Goal: Information Seeking & Learning: Check status

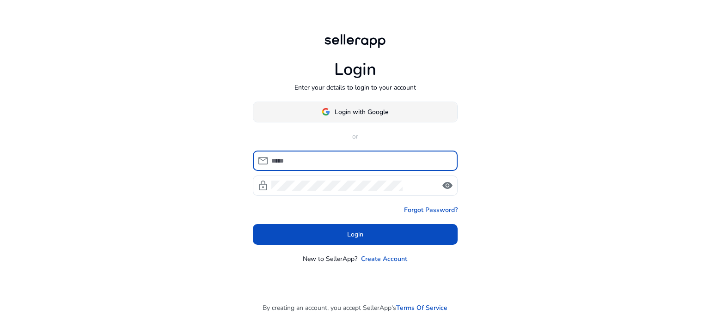
click at [335, 115] on span "Login with Google" at bounding box center [362, 112] width 54 height 10
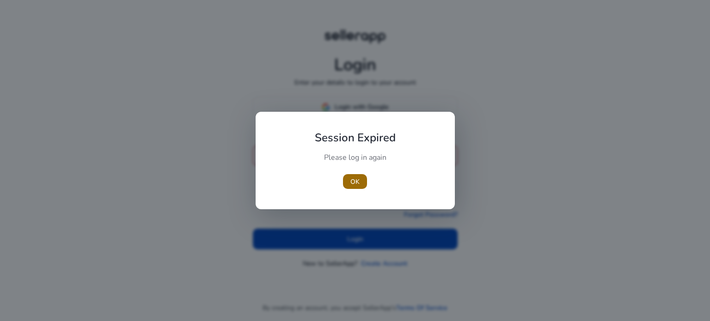
click at [352, 188] on span "button" at bounding box center [355, 182] width 24 height 22
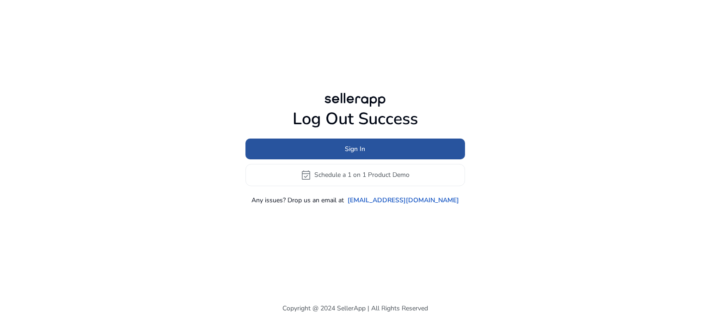
click at [319, 145] on span at bounding box center [355, 149] width 220 height 22
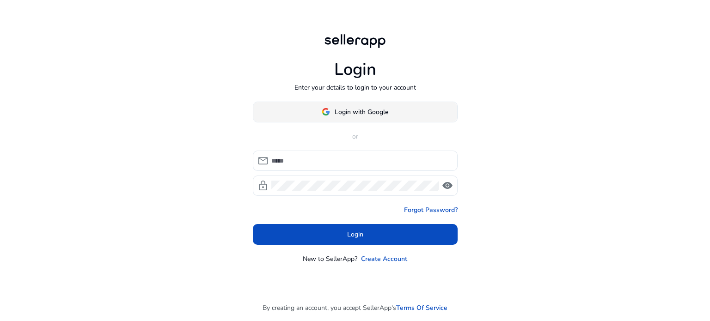
click at [331, 120] on span at bounding box center [355, 112] width 204 height 22
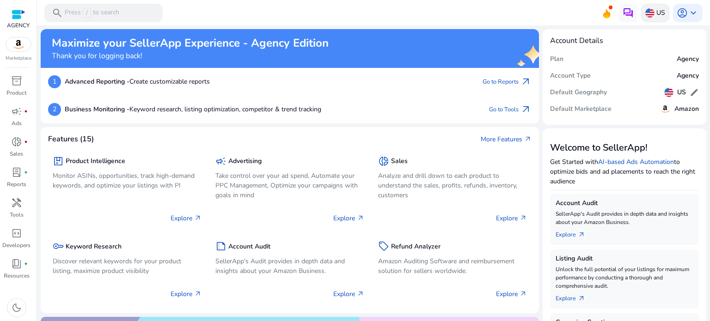
click at [661, 15] on p "US" at bounding box center [660, 13] width 9 height 16
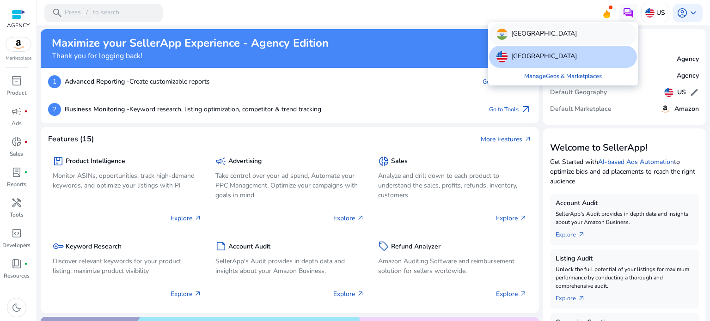
click at [561, 36] on div "India" at bounding box center [563, 34] width 148 height 22
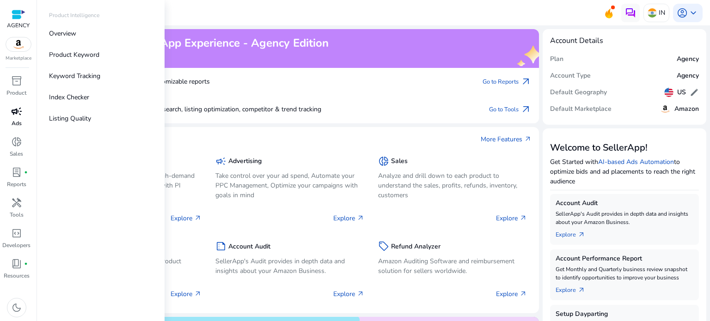
click at [19, 109] on span "campaign" at bounding box center [16, 111] width 11 height 11
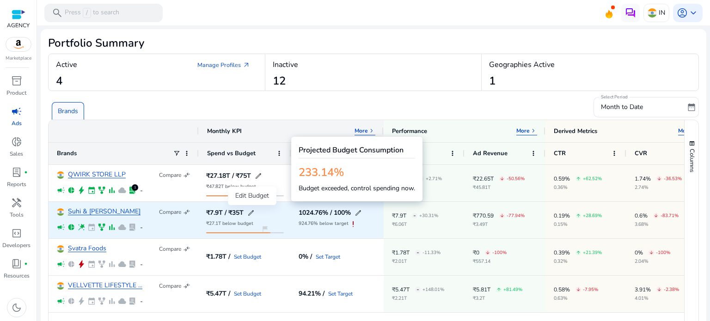
click at [251, 210] on span "edit" at bounding box center [250, 212] width 7 height 7
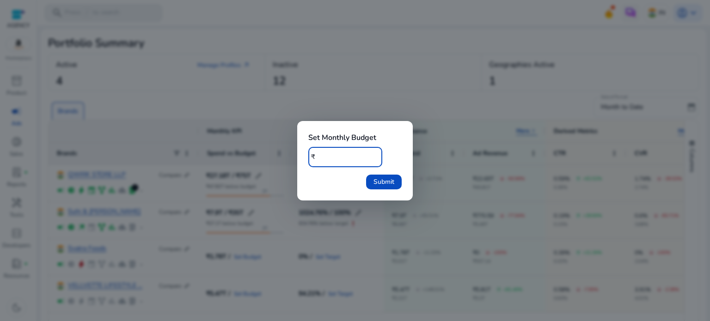
drag, startPoint x: 342, startPoint y: 156, endPoint x: 318, endPoint y: 156, distance: 24.5
click at [318, 156] on input "*****" at bounding box center [346, 157] width 57 height 10
type input "*****"
click at [399, 180] on span "submit" at bounding box center [384, 182] width 36 height 22
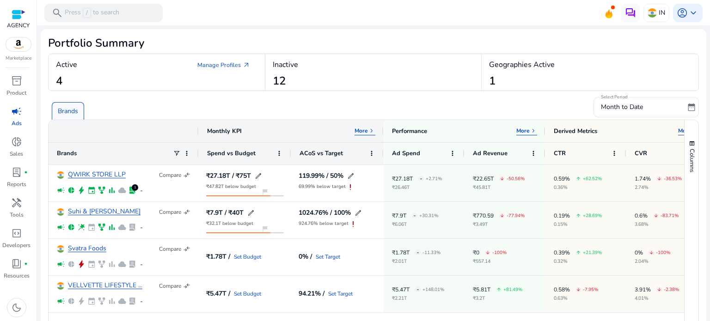
scroll to position [46, 0]
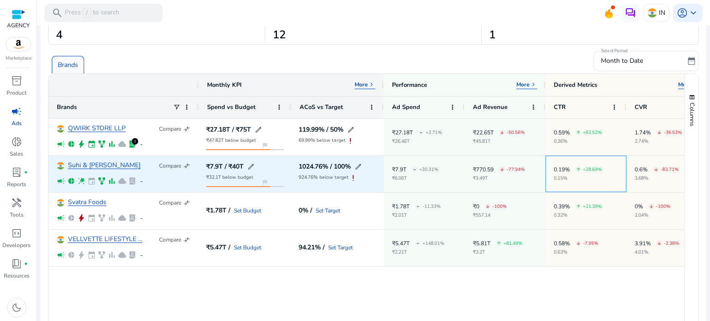
drag, startPoint x: 607, startPoint y: 160, endPoint x: 531, endPoint y: 169, distance: 76.3
click at [531, 169] on div "Suhi & Sego Compare compare_arrows campaign pie_chart wand_stars event family_h…" at bounding box center [378, 174] width 659 height 37
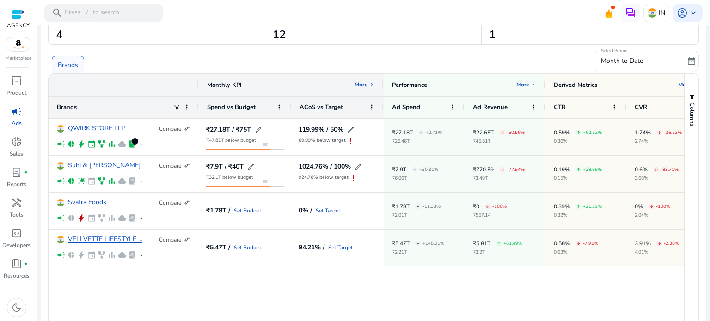
click at [577, 268] on div "QWIRK STORE LLP Compare compare_arrows campaign pie_chart bolt event family_his…" at bounding box center [367, 237] width 636 height 236
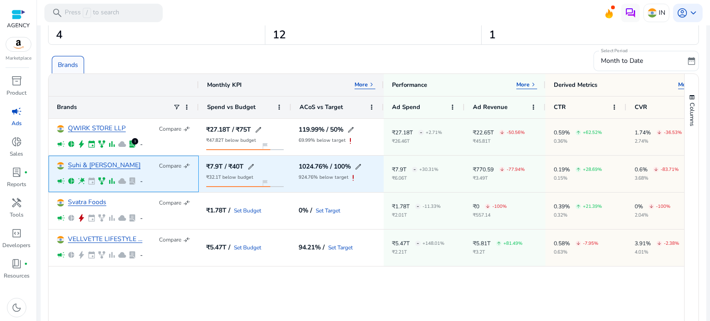
click at [131, 180] on span "lab_profile" at bounding box center [132, 181] width 8 height 8
click at [80, 167] on link "Suhi & [PERSON_NAME]" at bounding box center [104, 165] width 73 height 7
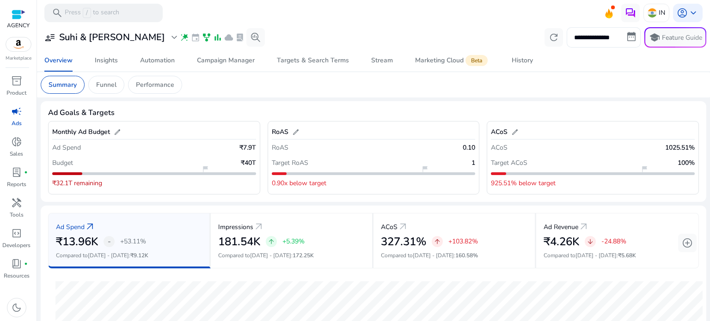
click at [602, 42] on input "**********" at bounding box center [604, 37] width 74 height 20
select select "*"
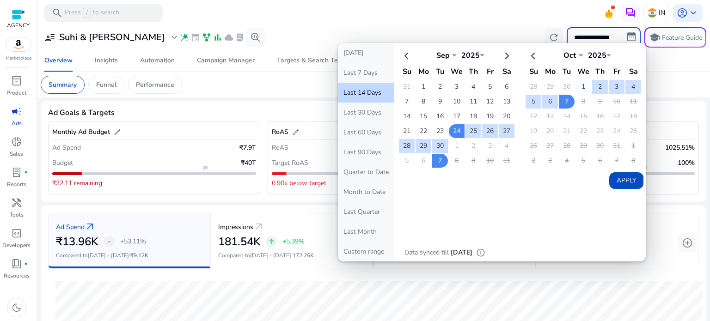
click at [576, 89] on td "1" at bounding box center [584, 87] width 16 height 14
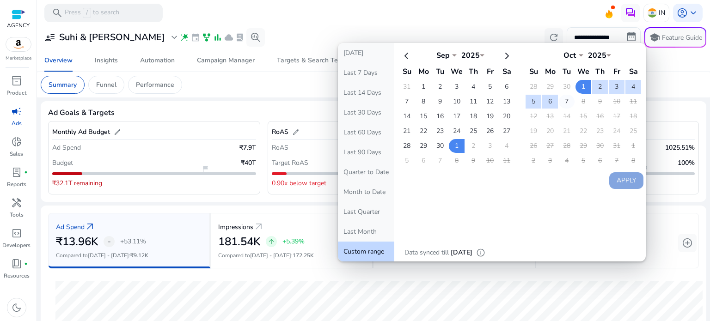
click at [560, 101] on td "7" at bounding box center [567, 102] width 16 height 14
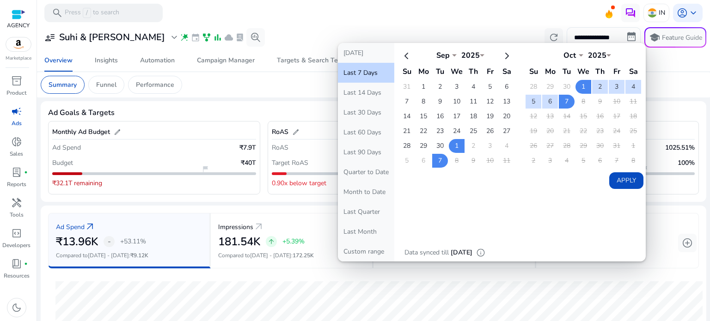
click at [611, 175] on button "Apply" at bounding box center [626, 180] width 34 height 17
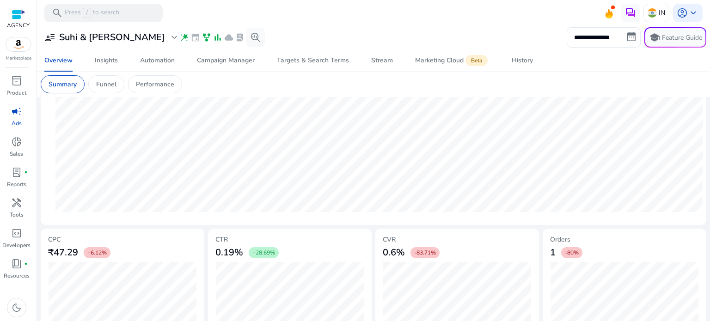
scroll to position [309, 0]
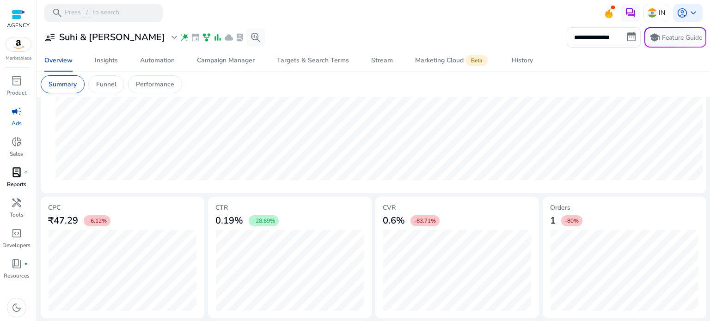
click at [17, 176] on span "lab_profile" at bounding box center [16, 172] width 11 height 11
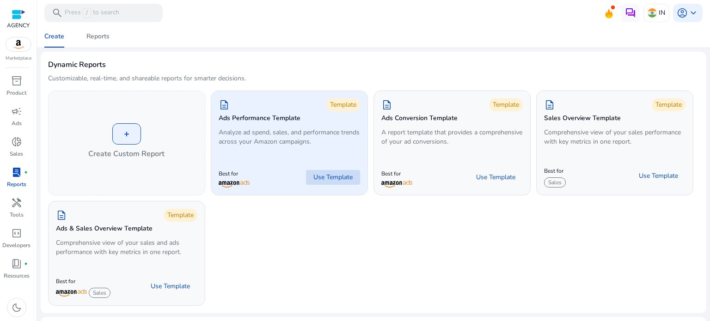
click at [318, 179] on span "Use Template" at bounding box center [332, 177] width 39 height 9
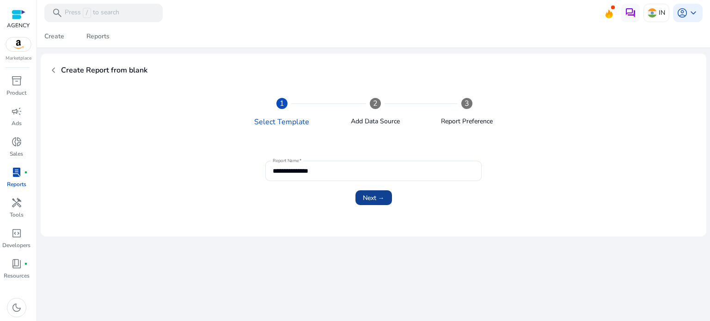
click at [371, 205] on span "submit" at bounding box center [374, 198] width 37 height 22
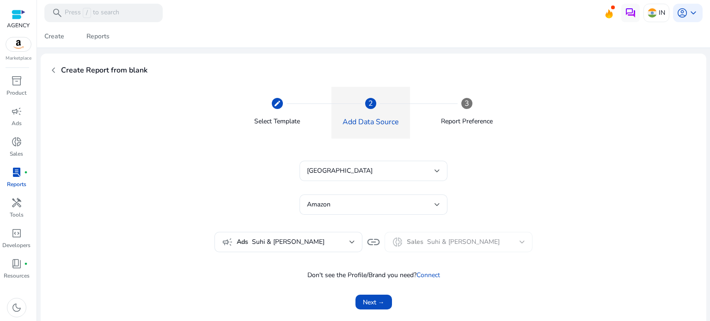
click at [415, 242] on mat-form-field "donut_small Sales Suhi & Sego" at bounding box center [459, 242] width 148 height 20
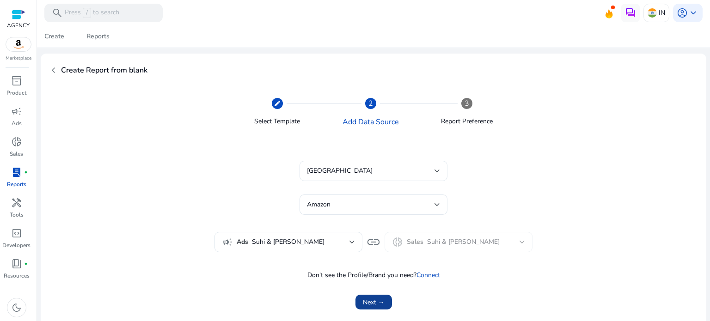
click at [384, 296] on span "submit" at bounding box center [374, 302] width 37 height 22
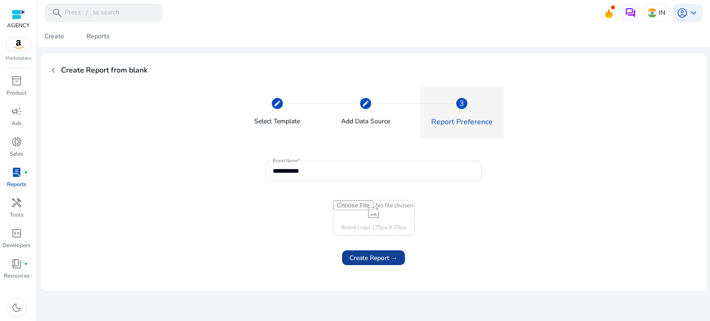
click at [367, 260] on span "Create Report →" at bounding box center [374, 258] width 48 height 10
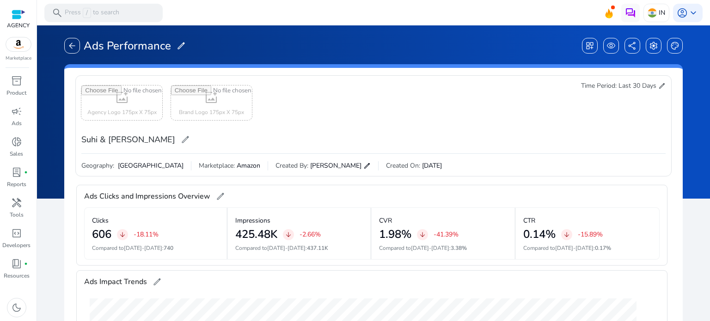
click at [658, 85] on span "edit" at bounding box center [661, 85] width 7 height 7
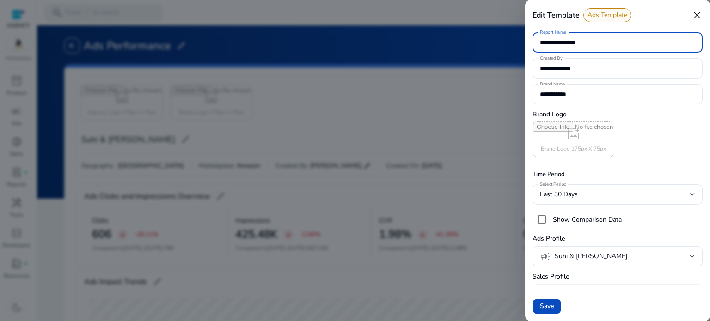
scroll to position [15, 0]
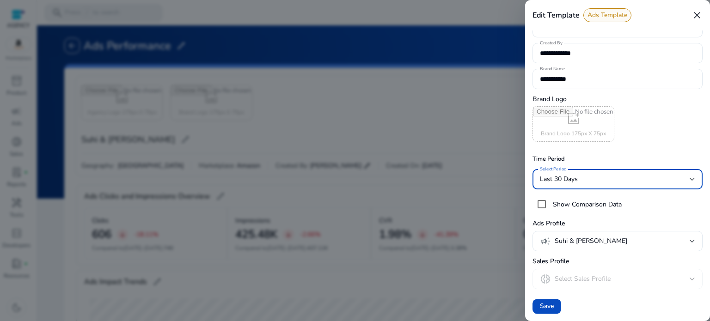
click at [574, 179] on span "Last 30 Days" at bounding box center [559, 179] width 38 height 9
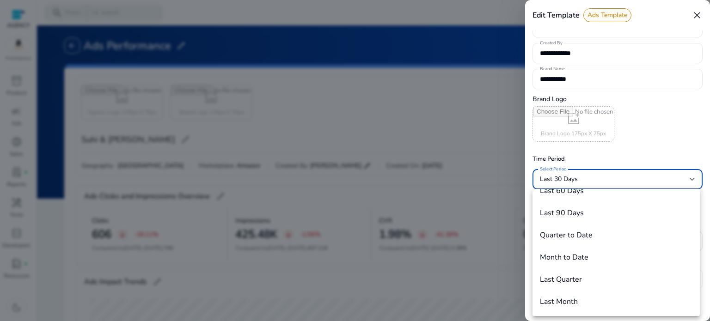
scroll to position [9, 0]
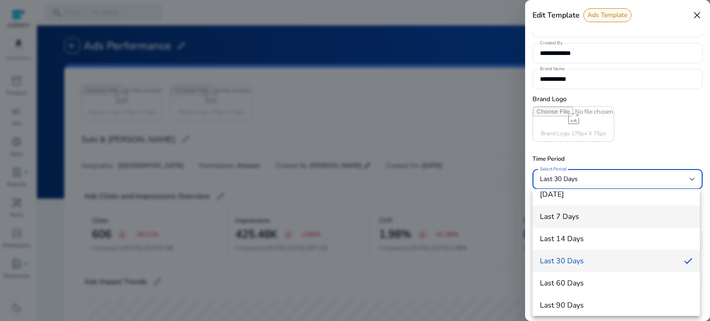
click at [558, 213] on h4 "Last 7 Days" at bounding box center [559, 217] width 39 height 9
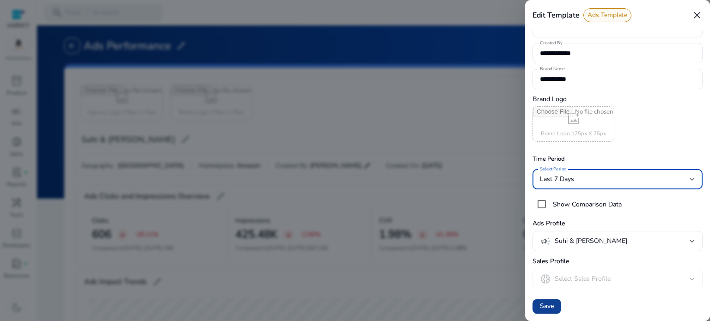
click at [549, 306] on span "Save" at bounding box center [547, 307] width 14 height 10
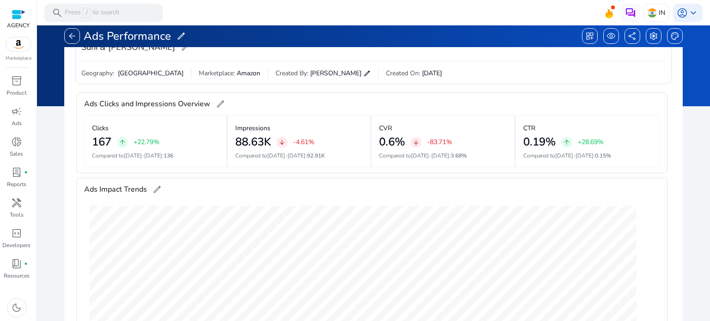
scroll to position [0, 0]
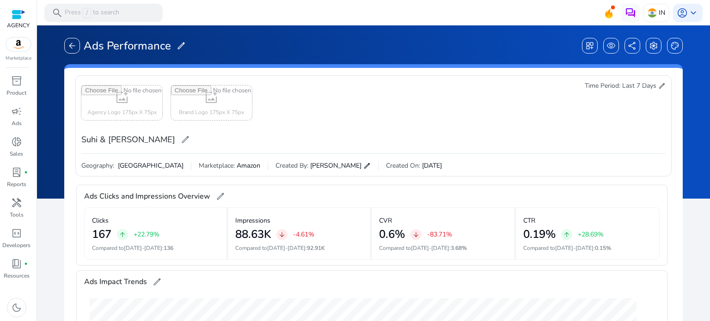
click at [658, 87] on span "edit" at bounding box center [661, 85] width 7 height 7
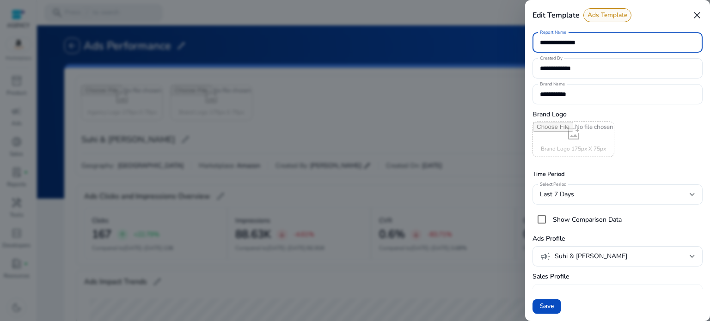
click at [589, 192] on div "Last 7 Days" at bounding box center [615, 195] width 150 height 10
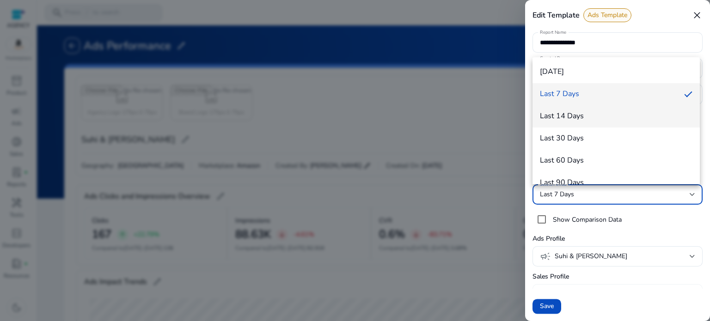
click at [565, 113] on h4 "Last 14 Days" at bounding box center [562, 116] width 44 height 9
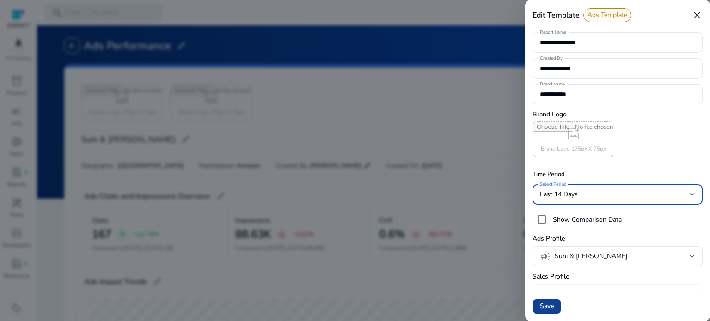
click at [544, 307] on span "Save" at bounding box center [547, 307] width 14 height 10
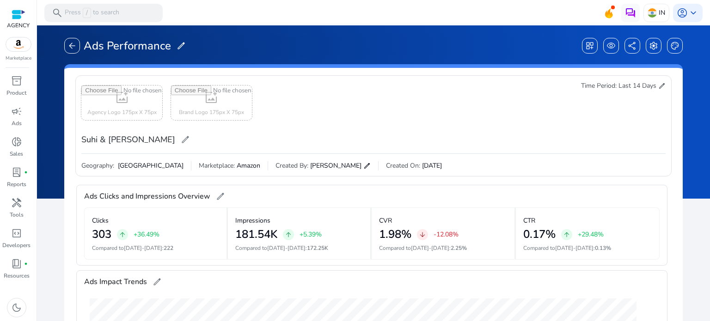
click at [662, 84] on span "edit" at bounding box center [661, 85] width 7 height 7
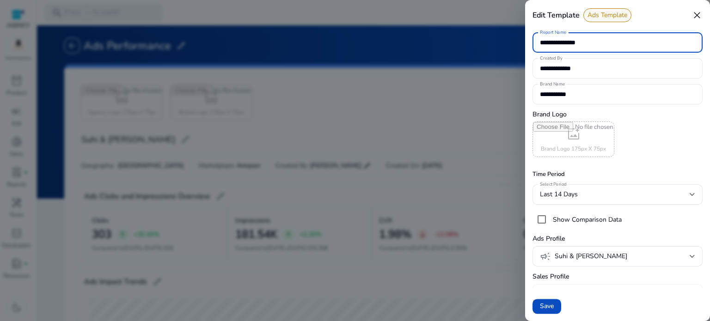
scroll to position [15, 0]
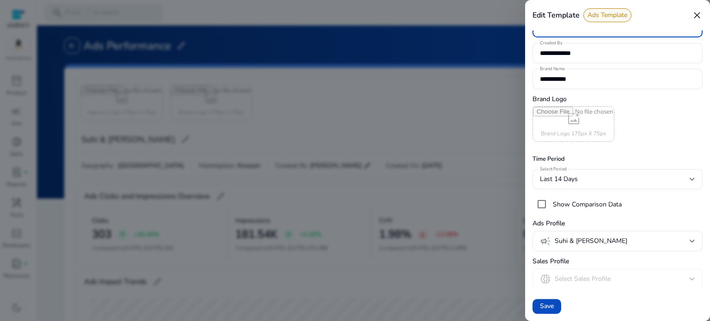
click at [563, 273] on mat-form-field "donut_small Select Sales Profile" at bounding box center [618, 279] width 170 height 20
click at [544, 304] on span "Save" at bounding box center [547, 307] width 14 height 10
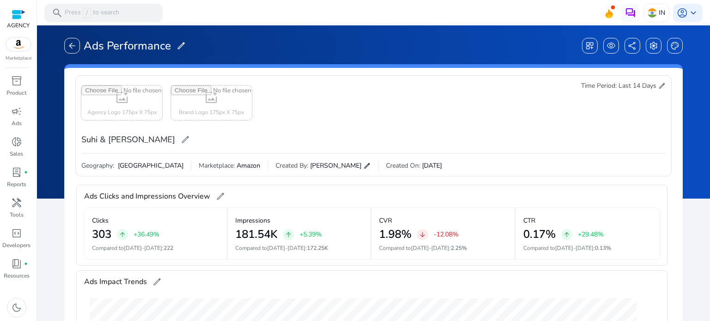
scroll to position [0, 0]
click at [632, 46] on span "share" at bounding box center [632, 45] width 9 height 9
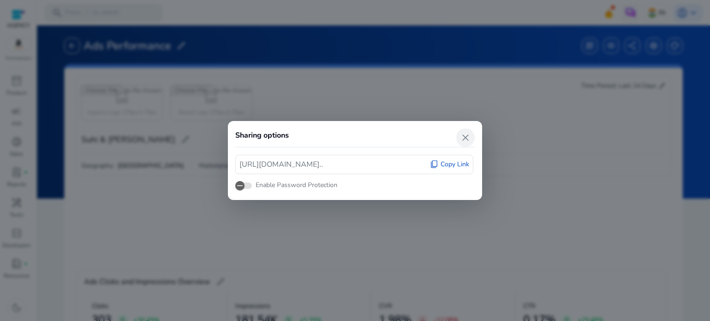
click at [467, 134] on span "close" at bounding box center [465, 137] width 11 height 11
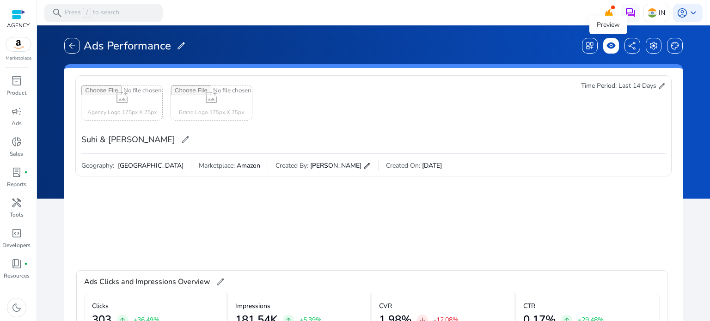
click at [611, 42] on span "visibility" at bounding box center [611, 45] width 9 height 9
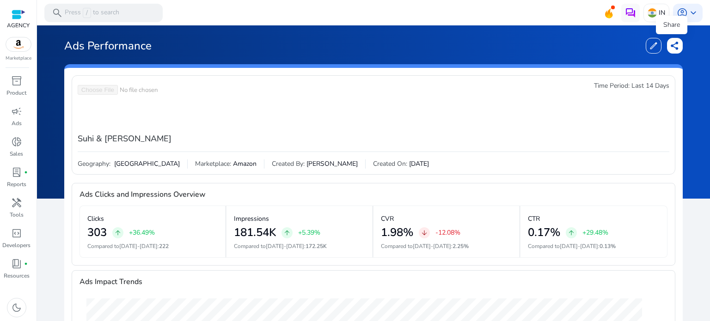
click at [670, 41] on span "share" at bounding box center [674, 45] width 9 height 9
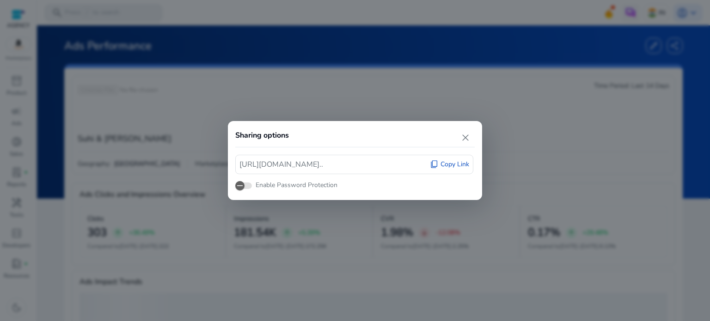
click at [460, 162] on span "Copy Link" at bounding box center [455, 164] width 29 height 9
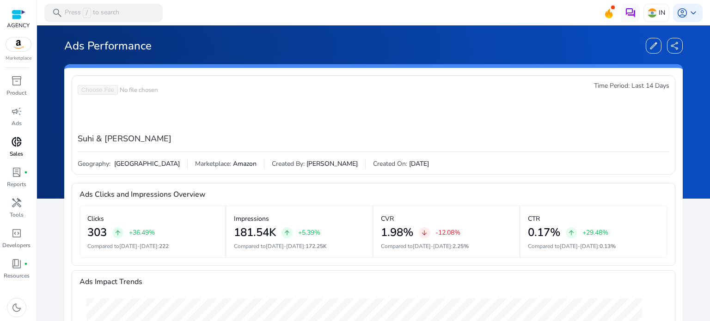
click at [15, 151] on p "Sales" at bounding box center [16, 154] width 13 height 8
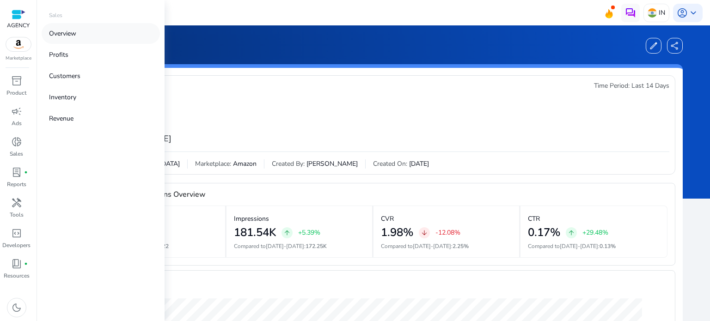
click at [62, 33] on p "Overview" at bounding box center [62, 34] width 27 height 10
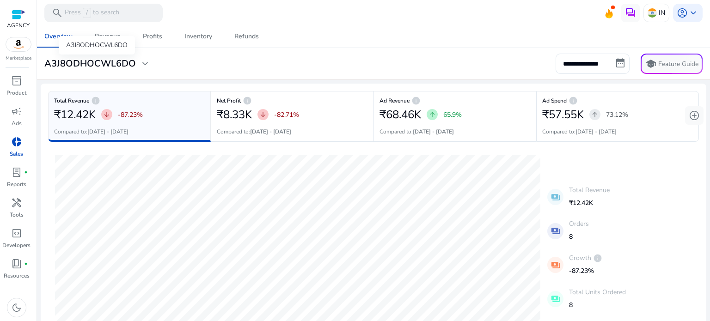
click at [111, 65] on h3 "A3J8ODHOCWL6DO" at bounding box center [90, 63] width 92 height 11
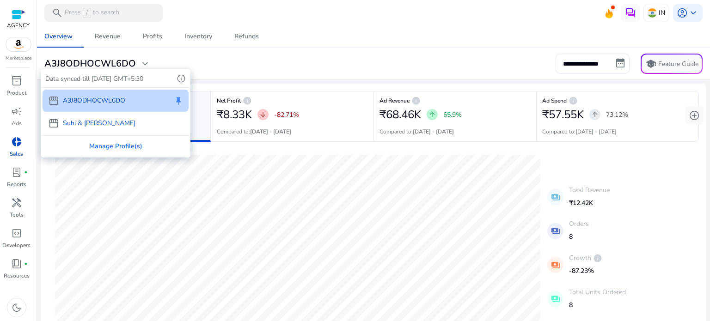
click at [93, 118] on p "Suhi & Sego" at bounding box center [99, 123] width 73 height 10
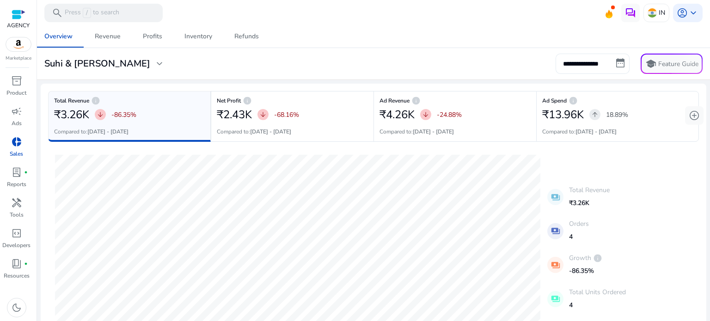
click at [614, 62] on input "**********" at bounding box center [593, 64] width 74 height 20
select select "*"
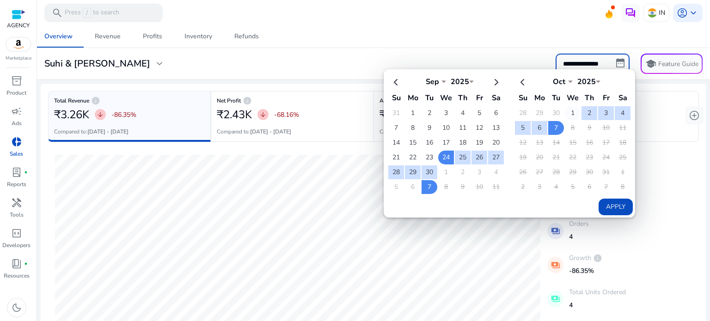
click at [570, 111] on td "1" at bounding box center [573, 113] width 16 height 14
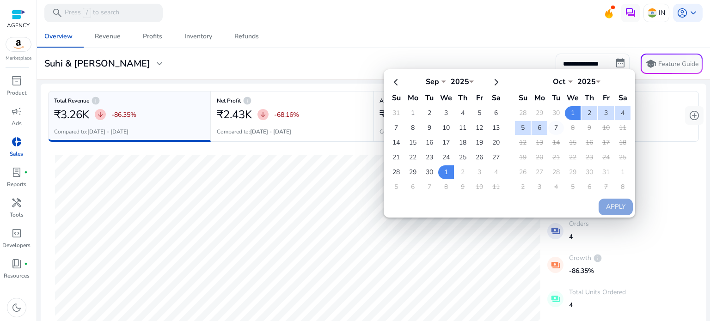
click at [550, 127] on td "7" at bounding box center [556, 128] width 16 height 14
click at [603, 207] on button "Apply" at bounding box center [616, 207] width 34 height 17
type input "**********"
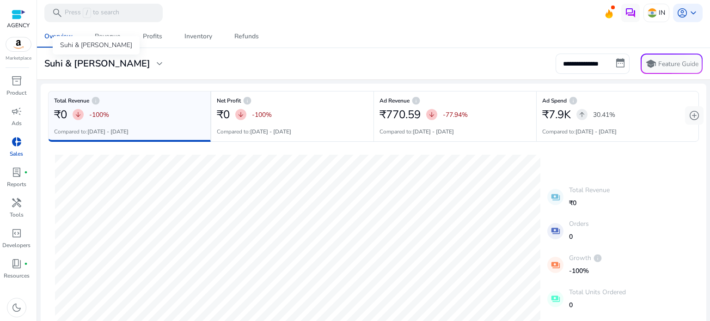
click at [84, 63] on h3 "Suhi & Sego" at bounding box center [97, 63] width 106 height 11
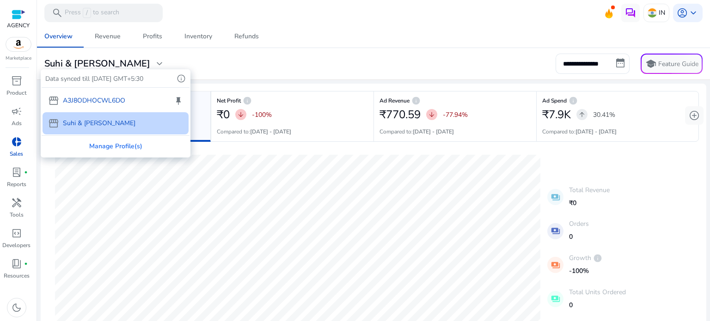
click at [368, 53] on div at bounding box center [355, 160] width 710 height 321
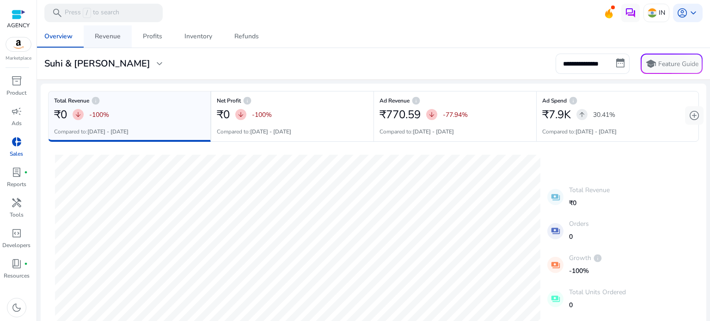
click at [105, 37] on div "Revenue" at bounding box center [108, 36] width 26 height 6
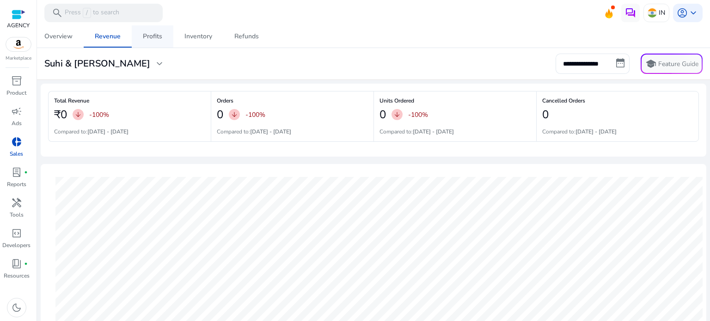
click at [144, 42] on span "Profits" at bounding box center [152, 36] width 19 height 22
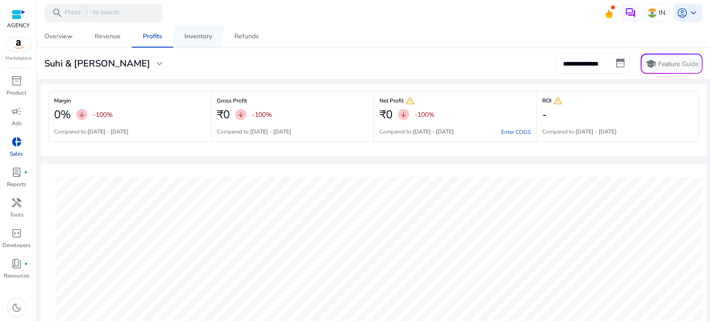
click at [201, 42] on span "Inventory" at bounding box center [198, 36] width 28 height 22
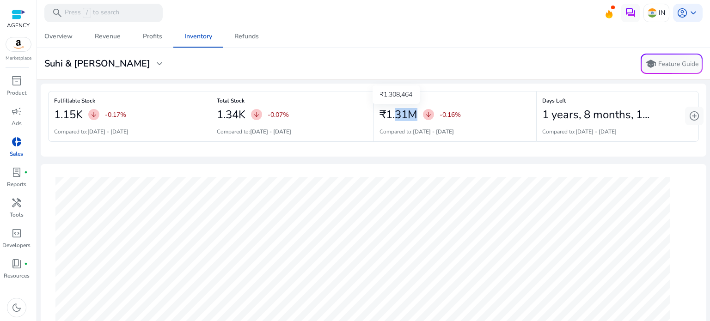
drag, startPoint x: 419, startPoint y: 111, endPoint x: 390, endPoint y: 116, distance: 29.0
click at [390, 116] on div "₹1.31M arrow_downward -0.16%" at bounding box center [455, 114] width 151 height 18
click at [690, 119] on span "add_circle" at bounding box center [694, 115] width 11 height 11
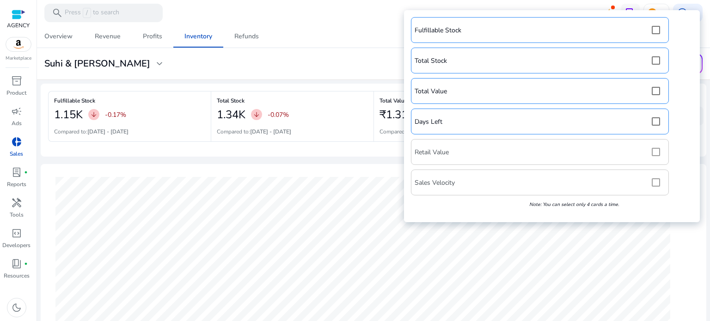
click at [660, 153] on div "Fulfillable Stock Total Stock Total Value Days Left Retail Value Sales Velocity…" at bounding box center [552, 116] width 287 height 203
click at [671, 240] on div "11-09-2025 Total Units Ordered 2 Fulfillable Inventory 1297 Sales Velocity 1.89" at bounding box center [363, 270] width 630 height 196
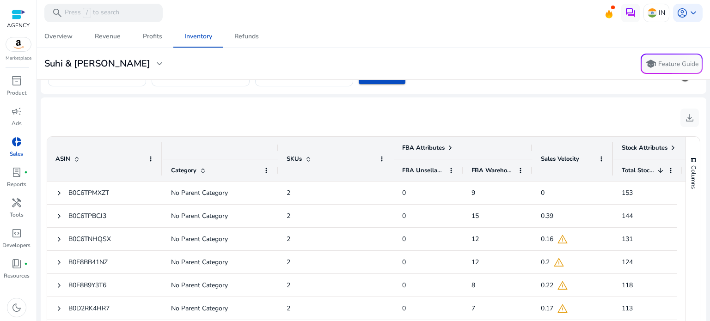
scroll to position [371, 0]
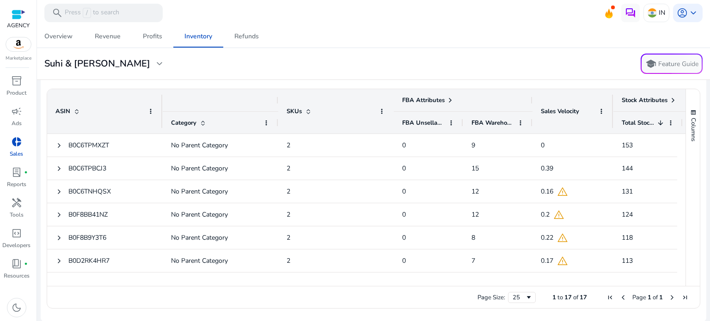
drag, startPoint x: 407, startPoint y: 286, endPoint x: 482, endPoint y: 286, distance: 74.9
click at [482, 286] on div "Page Size: 25 1 to 17 of 17 Page 1 of 1" at bounding box center [373, 297] width 653 height 22
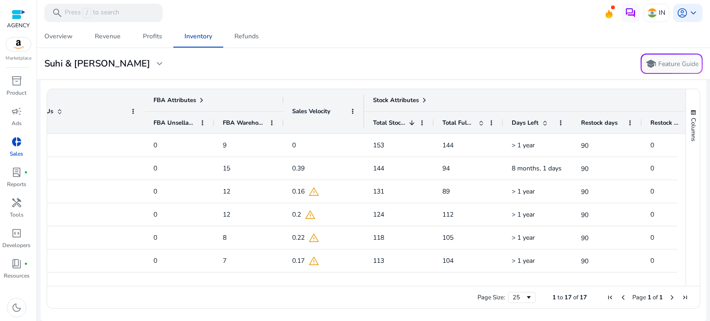
scroll to position [0, 355]
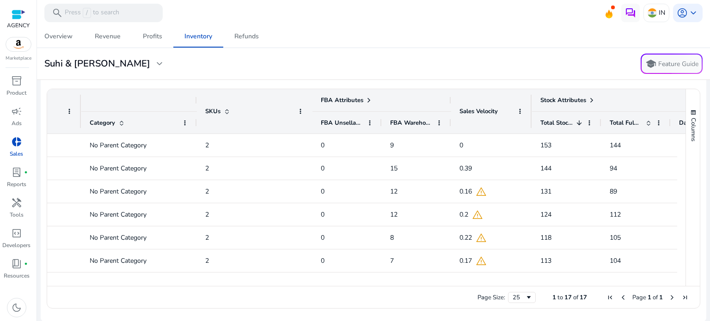
drag, startPoint x: 385, startPoint y: 288, endPoint x: 494, endPoint y: 291, distance: 109.6
click at [494, 291] on div "Page Size: 25 1 to 17 of 17 Page 1 of 1" at bounding box center [373, 297] width 653 height 22
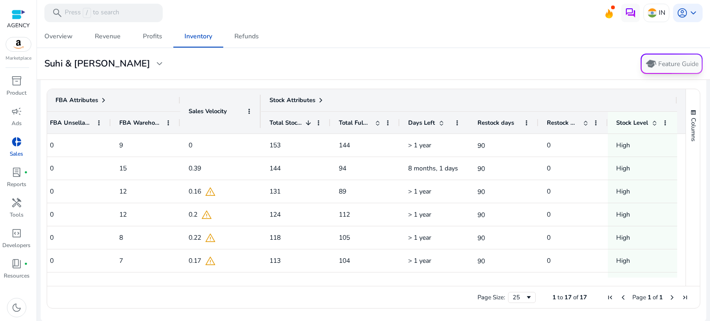
click at [648, 70] on span "school" at bounding box center [650, 63] width 13 height 13
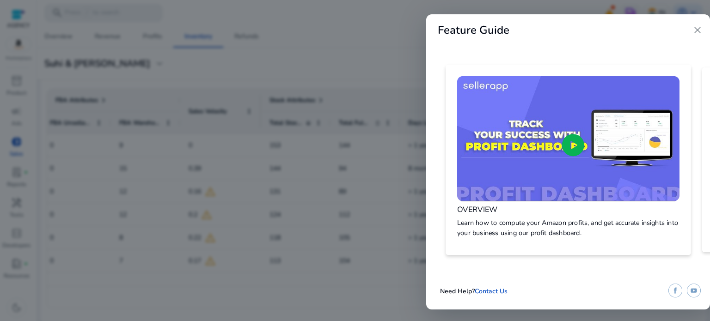
click at [577, 145] on span "play_circle" at bounding box center [573, 145] width 27 height 27
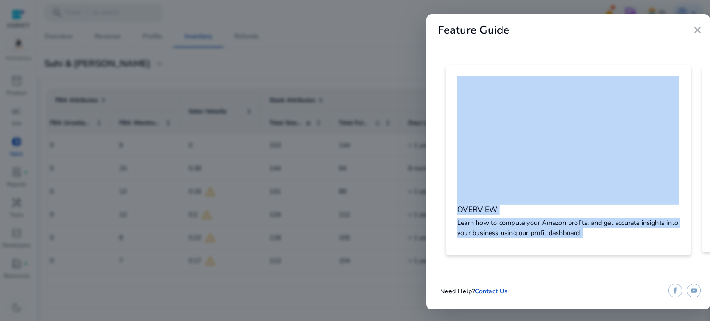
drag, startPoint x: 699, startPoint y: 112, endPoint x: 671, endPoint y: 115, distance: 28.3
click at [121, 51] on div "Feature Guide close OVERVIEW Learn how to compute your Amazon profits, and get …" at bounding box center [355, 160] width 710 height 321
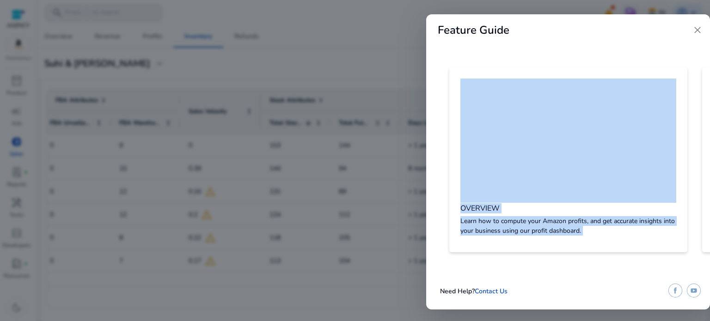
scroll to position [0, 248]
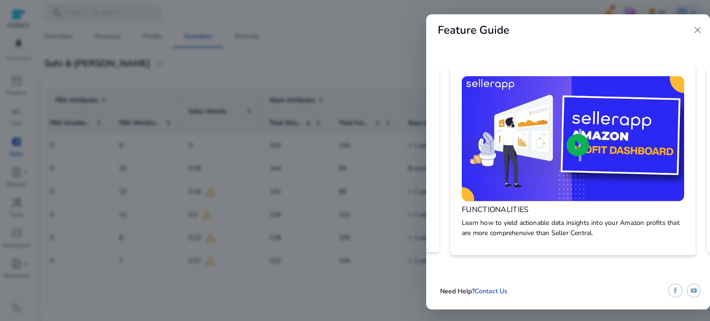
click at [577, 140] on span "play_circle" at bounding box center [577, 145] width 27 height 27
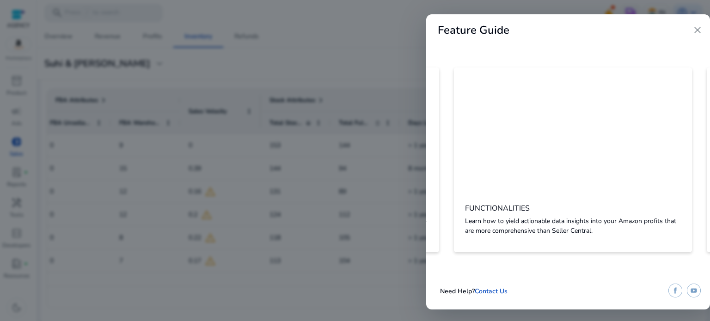
click at [697, 28] on span "close" at bounding box center [697, 30] width 11 height 11
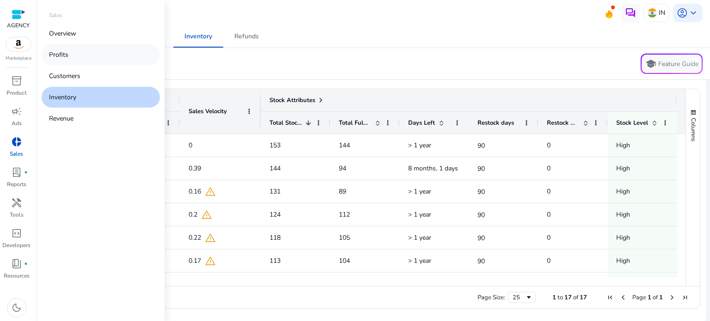
click at [76, 63] on link "Profits" at bounding box center [101, 54] width 118 height 21
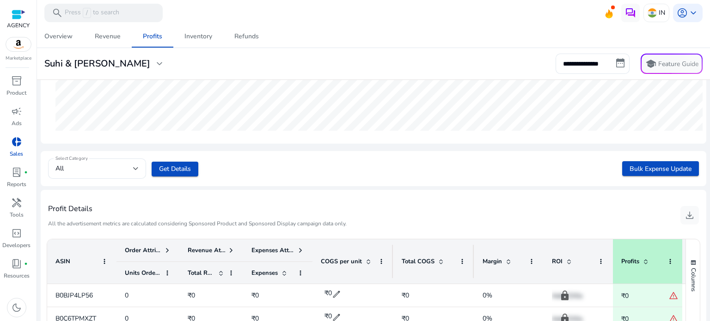
scroll to position [324, 0]
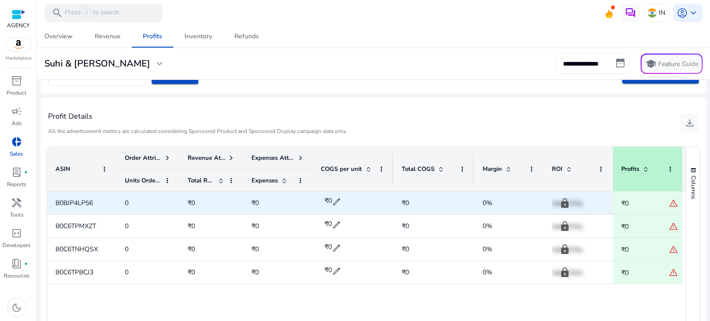
click at [335, 201] on span "edit" at bounding box center [336, 201] width 9 height 9
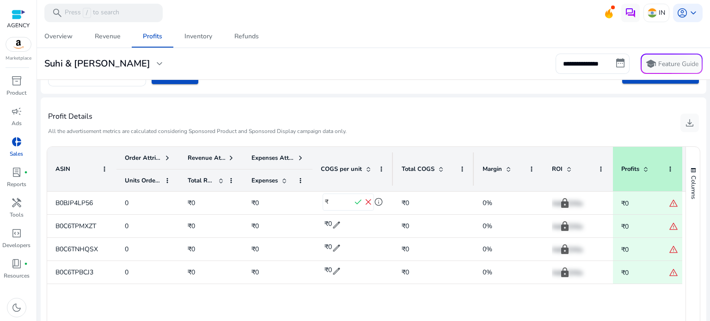
click at [237, 307] on div "B0BJP4LP56 0 ₹0 ₹0 ₹ * check close info ₹0 0% lock Add COGs ₹0 warning B0C6TPMX…" at bounding box center [366, 268] width 638 height 152
click at [609, 61] on input "**********" at bounding box center [593, 64] width 74 height 20
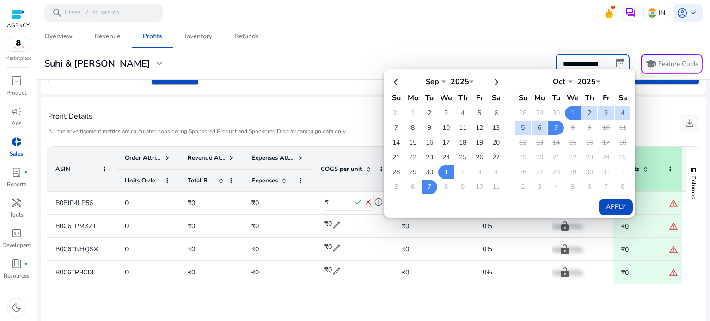
click at [400, 57] on div "**********" at bounding box center [374, 64] width 666 height 20
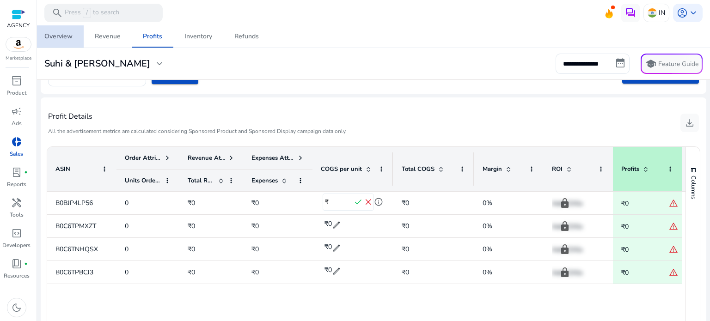
click at [57, 41] on span "Overview" at bounding box center [58, 36] width 28 height 22
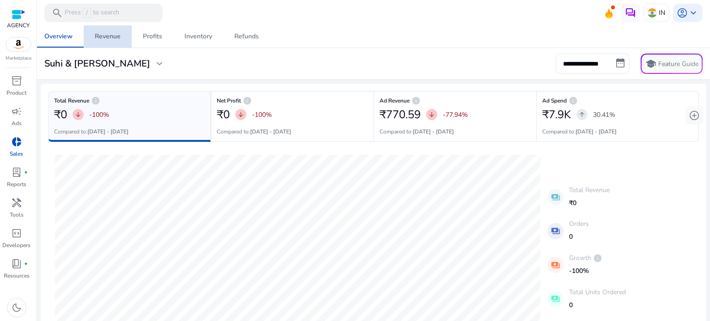
click at [111, 38] on div "Revenue" at bounding box center [108, 36] width 26 height 6
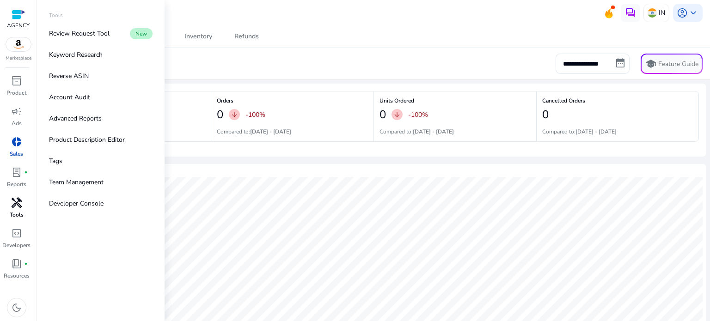
click at [9, 209] on div "handyman" at bounding box center [17, 203] width 26 height 15
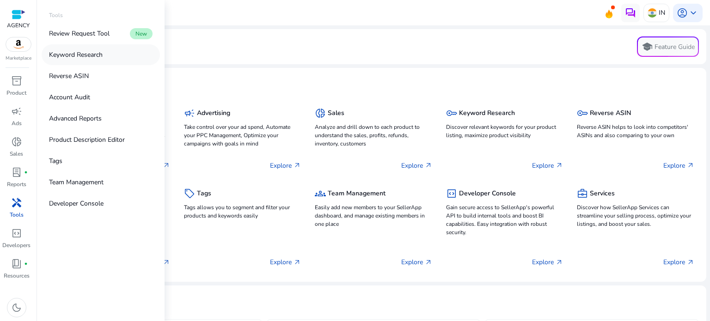
click at [92, 54] on p "Keyword Research" at bounding box center [76, 55] width 54 height 10
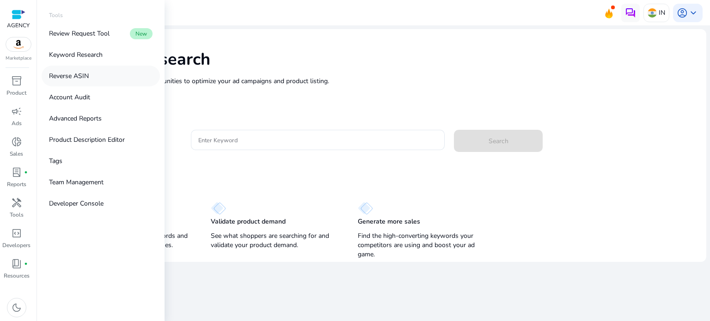
click at [84, 76] on p "Reverse ASIN" at bounding box center [69, 76] width 40 height 10
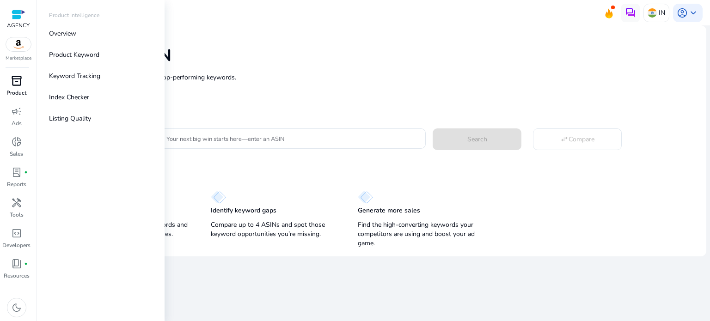
click at [13, 81] on span "inventory_2" at bounding box center [16, 80] width 11 height 11
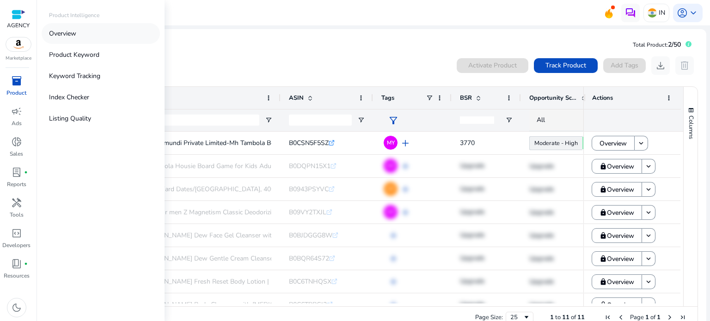
click at [80, 34] on link "Overview" at bounding box center [101, 33] width 118 height 21
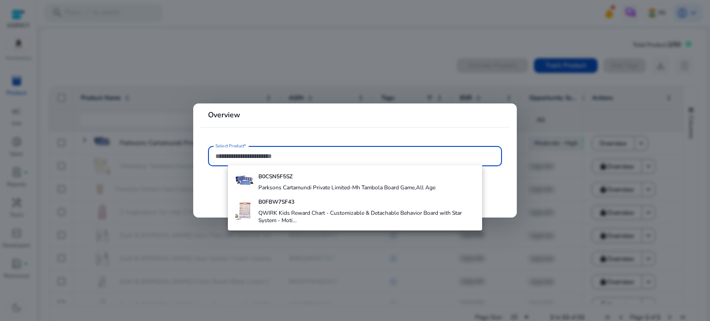
click at [251, 58] on div at bounding box center [355, 160] width 710 height 321
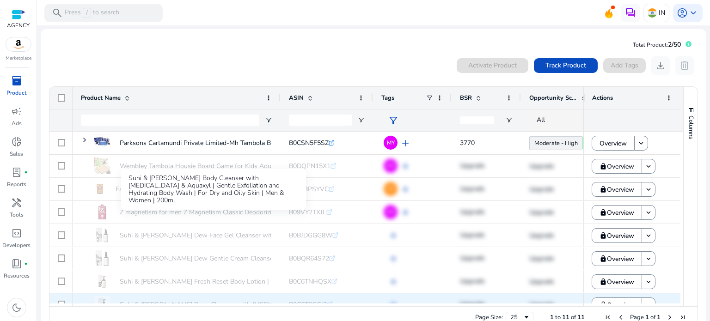
scroll to position [82, 0]
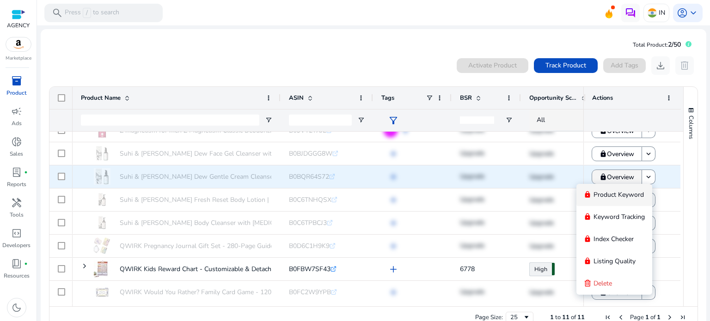
click at [612, 178] on span "Overview" at bounding box center [620, 177] width 27 height 19
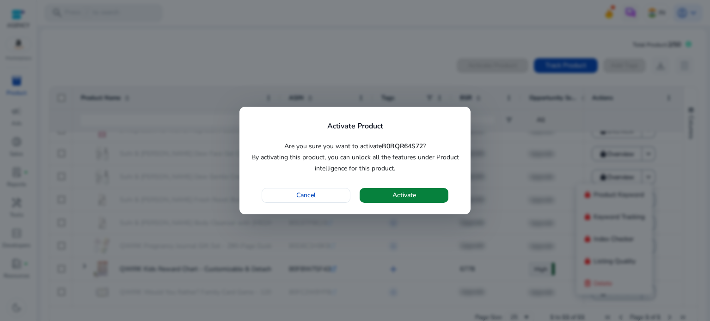
click at [404, 196] on span "Activate" at bounding box center [404, 195] width 24 height 10
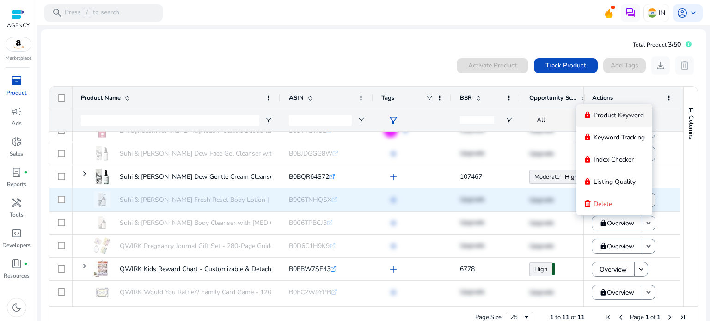
click at [358, 202] on div "B0C6TNHQSX .st0{fill:#2c8af8}" at bounding box center [358, 199] width 139 height 19
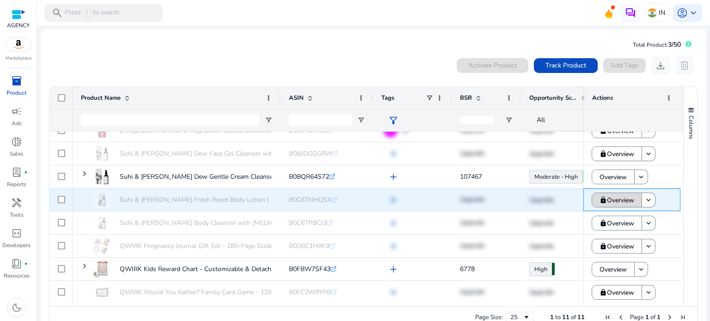
click at [612, 201] on span "Overview" at bounding box center [620, 200] width 27 height 19
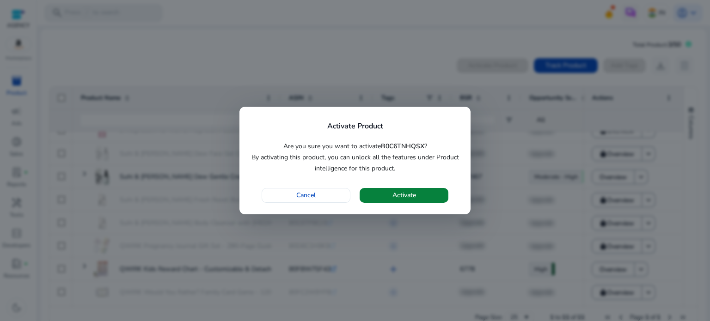
click at [388, 192] on span "button" at bounding box center [404, 195] width 89 height 22
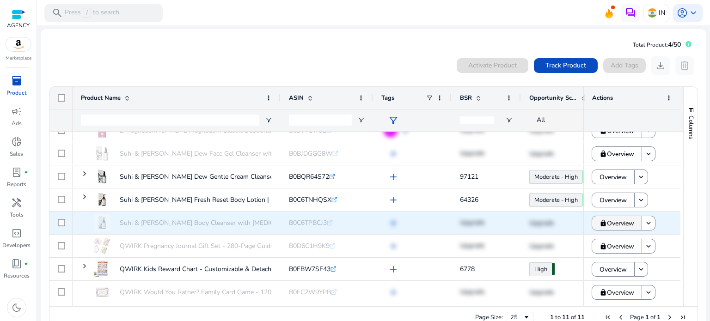
click at [614, 228] on span "Overview" at bounding box center [620, 223] width 27 height 19
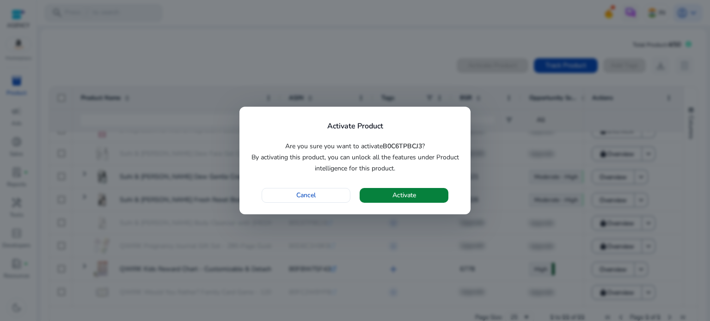
click at [394, 196] on span "Activate" at bounding box center [404, 195] width 24 height 10
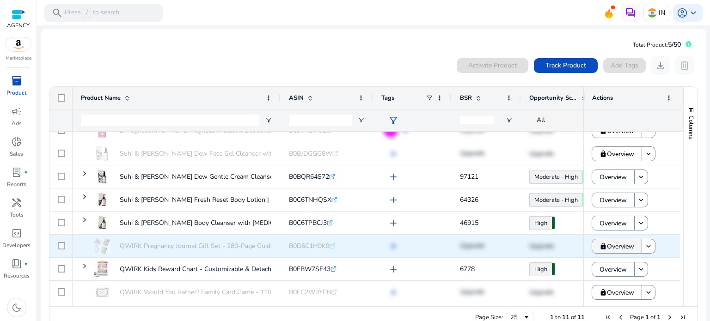
click at [613, 241] on span "Overview" at bounding box center [620, 246] width 27 height 19
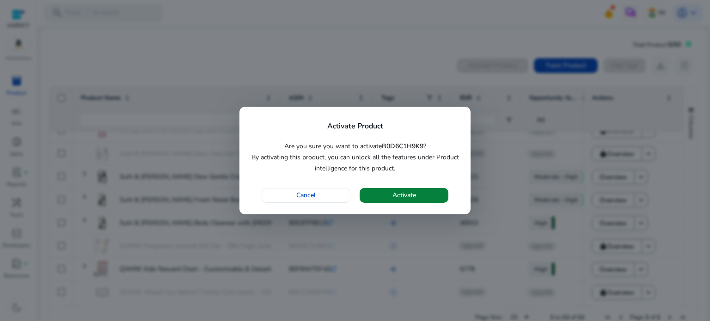
click at [399, 196] on span "Activate" at bounding box center [404, 195] width 24 height 10
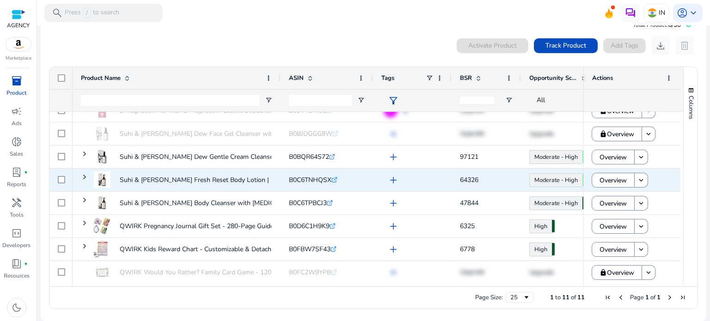
scroll to position [36, 0]
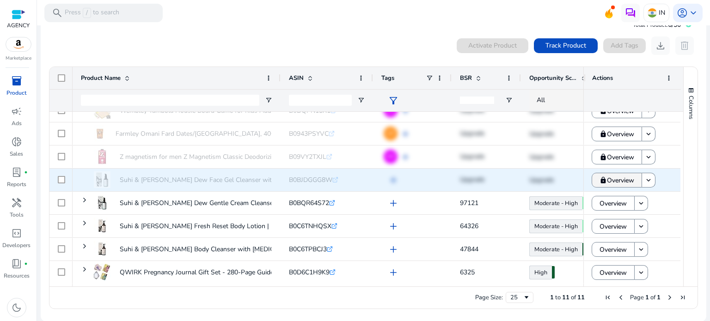
click at [611, 177] on span "Overview" at bounding box center [620, 180] width 27 height 19
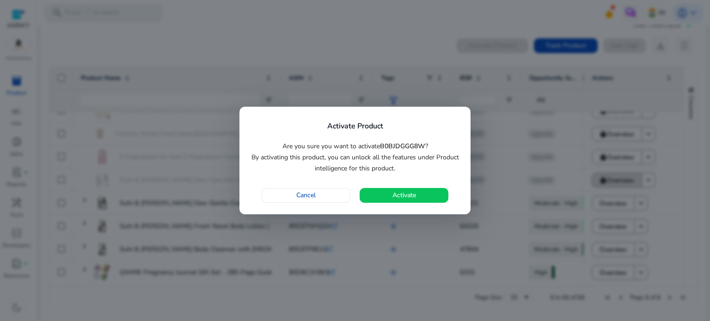
scroll to position [0, 0]
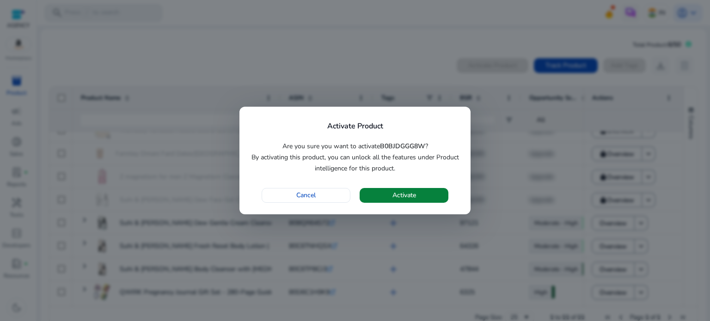
click at [397, 199] on span "Activate" at bounding box center [404, 195] width 24 height 10
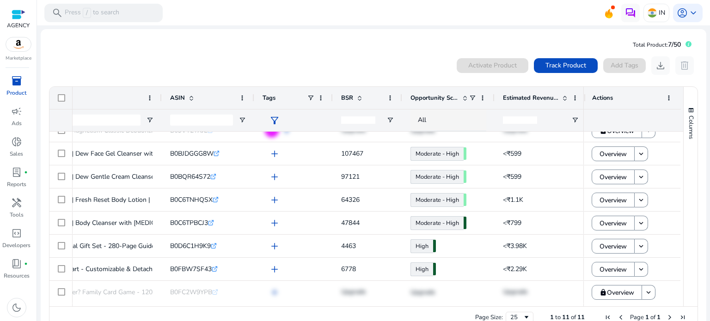
scroll to position [0, 5]
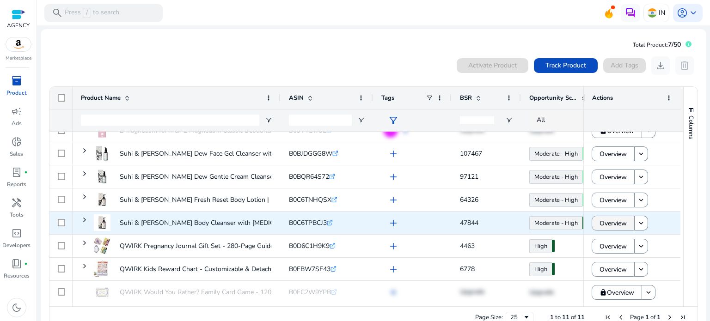
click at [618, 225] on span "Overview" at bounding box center [613, 223] width 27 height 19
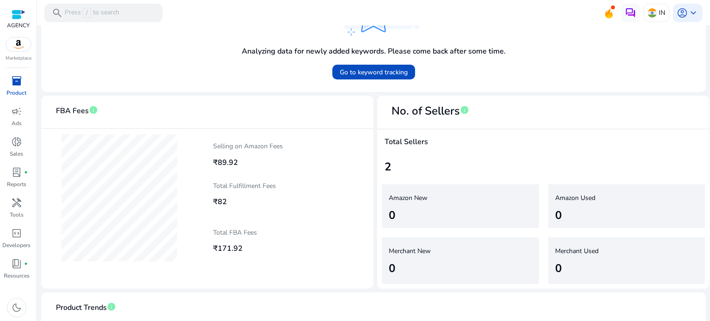
scroll to position [178, 0]
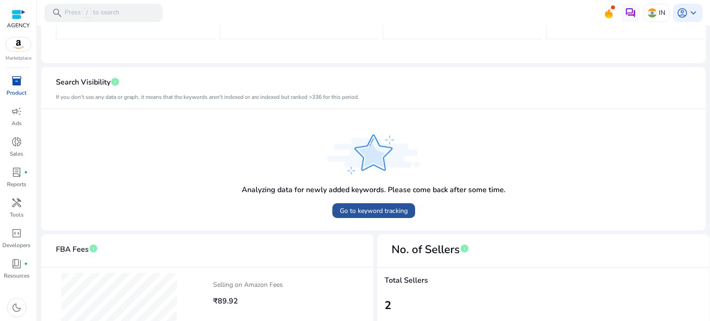
click at [350, 212] on div "Analyzing data for newly added keywords. Please come back after some time. Go t…" at bounding box center [373, 177] width 269 height 91
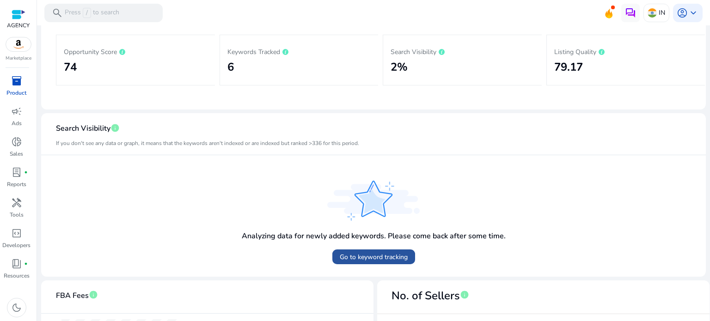
click at [361, 257] on span "Go to keyword tracking" at bounding box center [374, 257] width 68 height 10
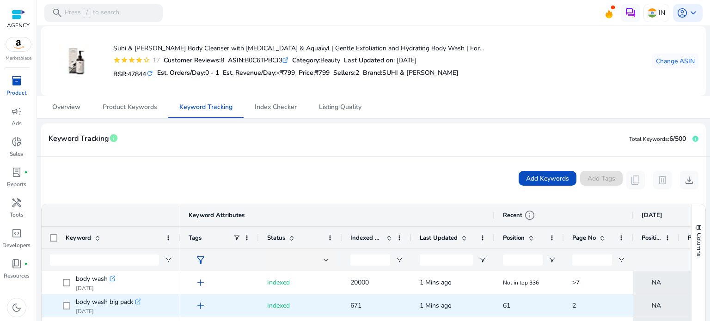
scroll to position [135, 0]
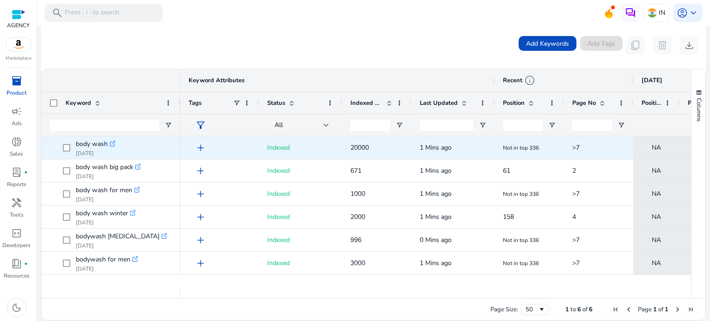
click at [61, 148] on span "body wash .st0{fill:#2c8af8} Aug 07, 2025" at bounding box center [111, 147] width 122 height 19
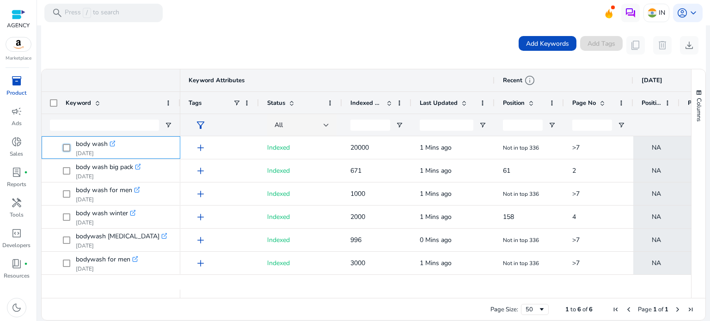
scroll to position [43, 0]
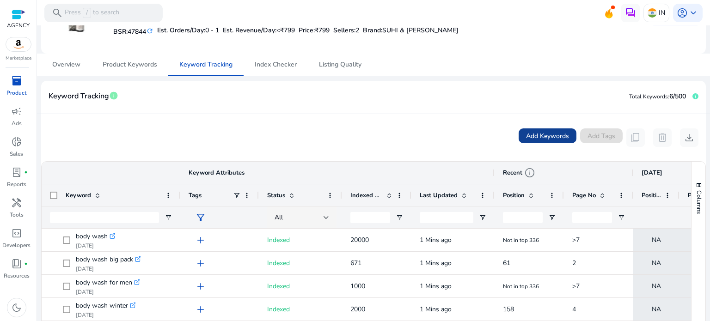
click at [529, 138] on span "Add Keywords" at bounding box center [547, 136] width 43 height 10
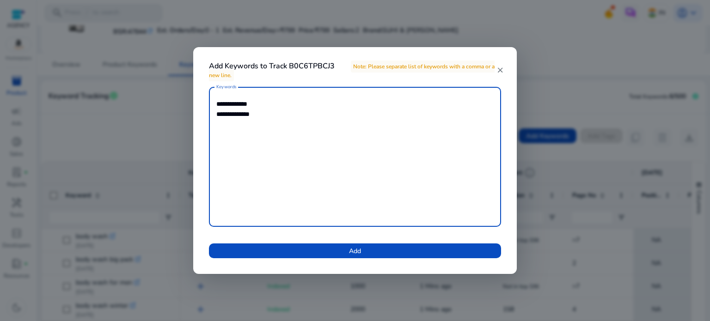
type textarea "**********"
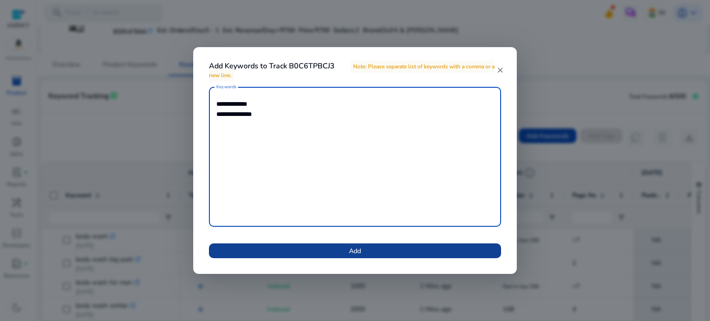
click at [407, 248] on span at bounding box center [355, 251] width 292 height 22
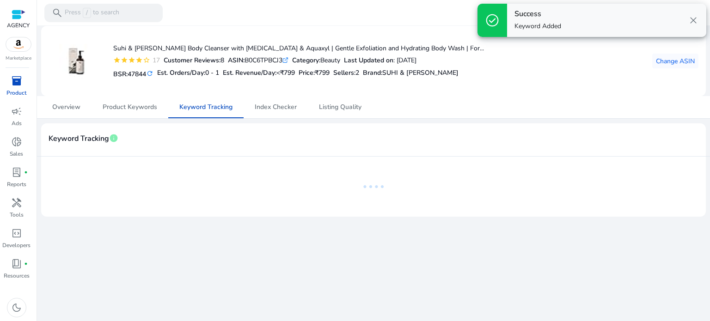
click at [474, 138] on mat-icon "close" at bounding box center [471, 141] width 6 height 7
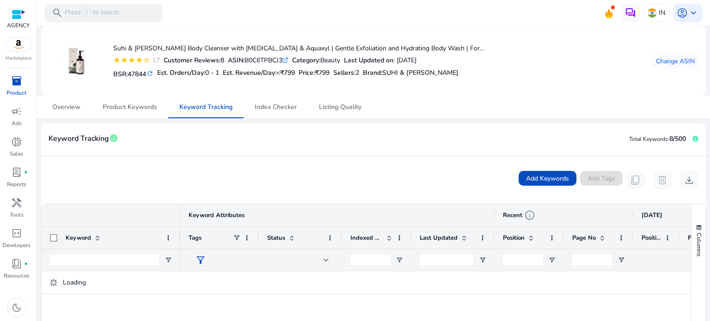
click at [692, 22] on mat-toolbar "search Press / to search IN account_circle keyboard_arrow_down" at bounding box center [373, 12] width 673 height 25
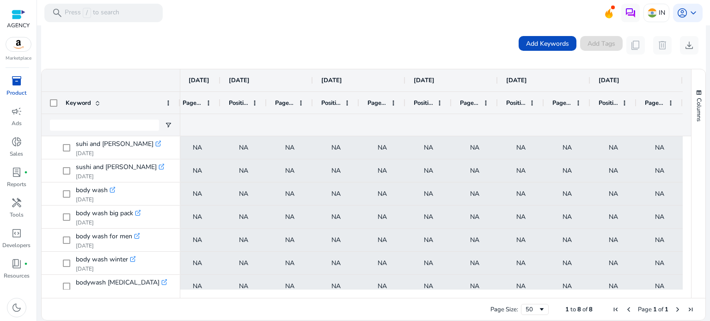
scroll to position [0, 620]
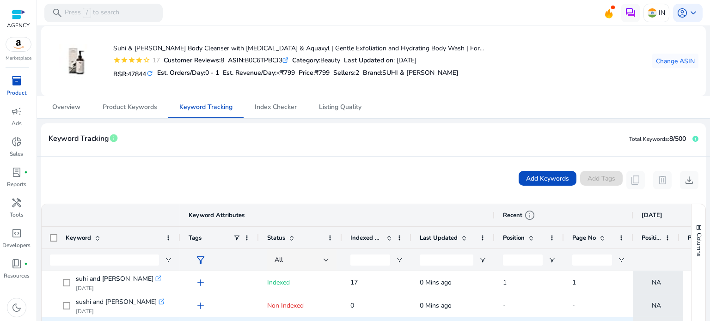
scroll to position [43, 0]
